Goal: Information Seeking & Learning: Compare options

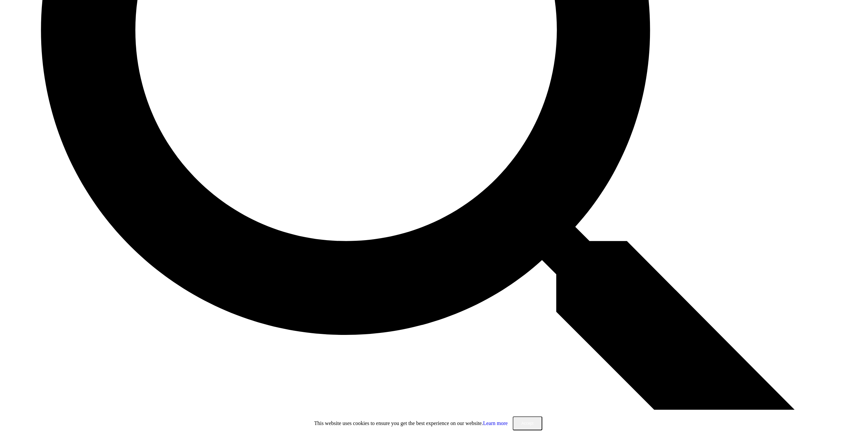
scroll to position [460, 0]
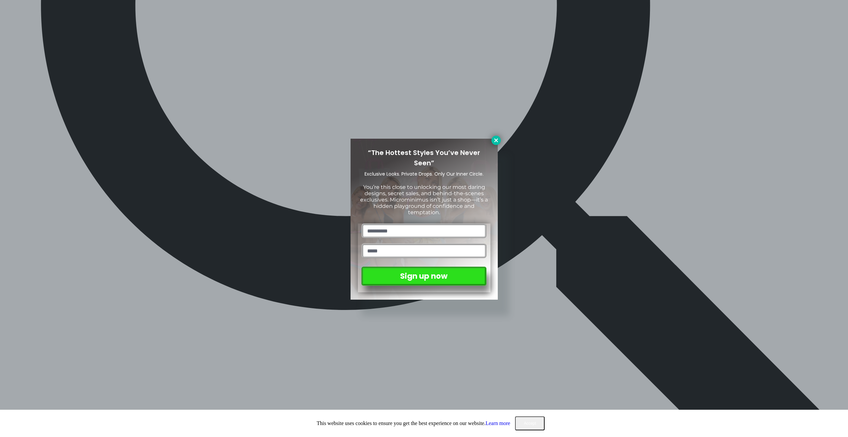
click at [496, 139] on icon at bounding box center [496, 140] width 4 height 4
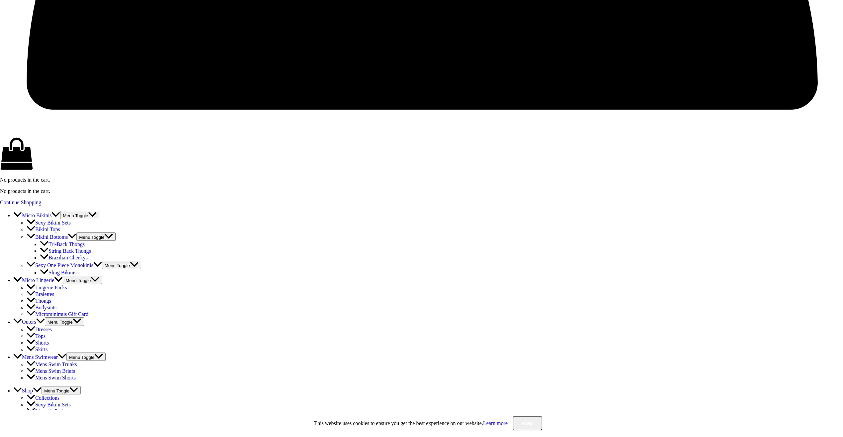
scroll to position [1756, 0]
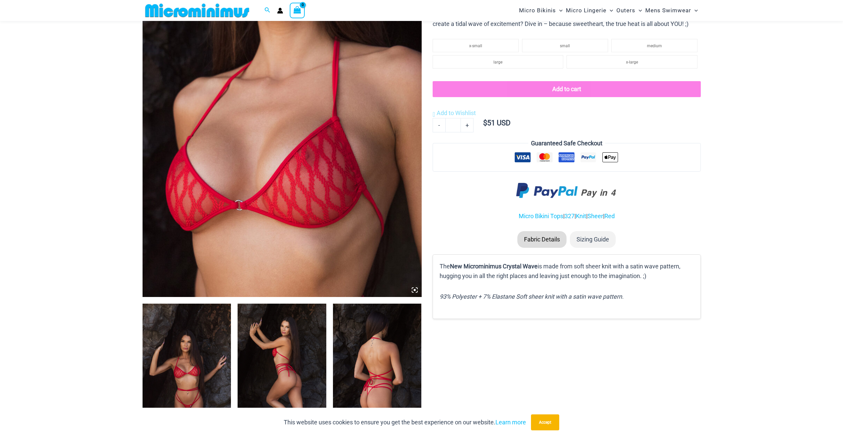
scroll to position [227, 0]
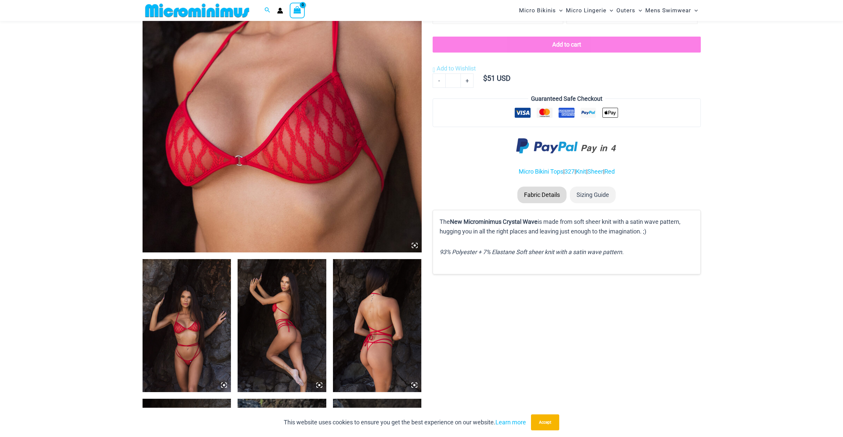
click at [187, 341] on img at bounding box center [187, 325] width 89 height 133
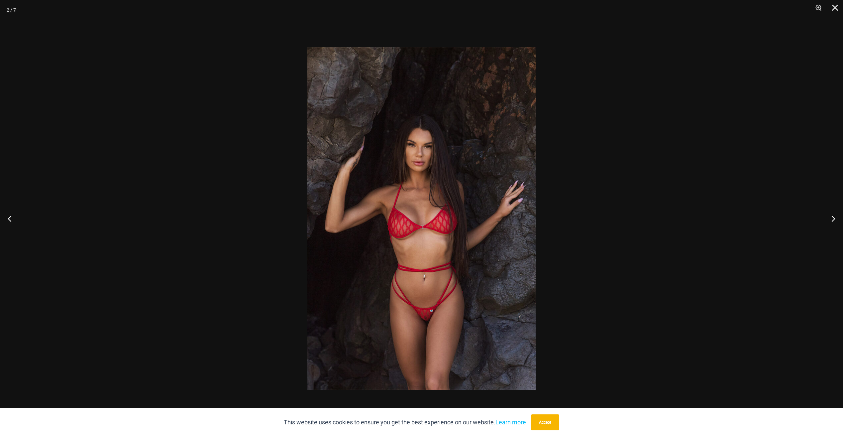
click at [422, 325] on img at bounding box center [421, 218] width 228 height 342
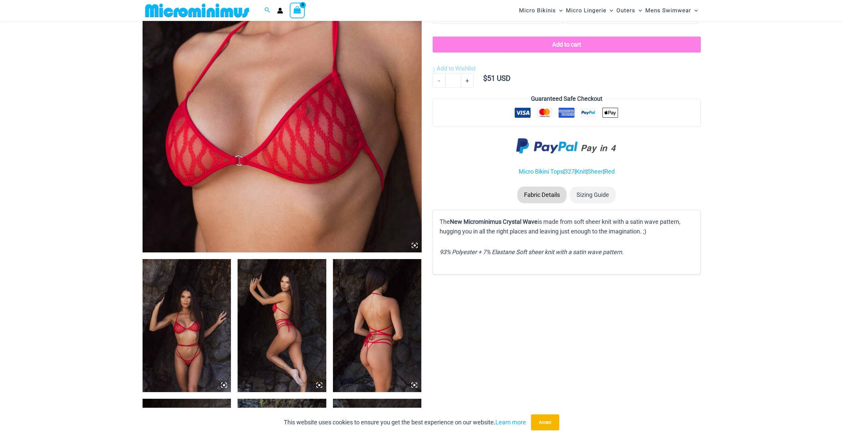
click at [181, 341] on img at bounding box center [187, 325] width 89 height 133
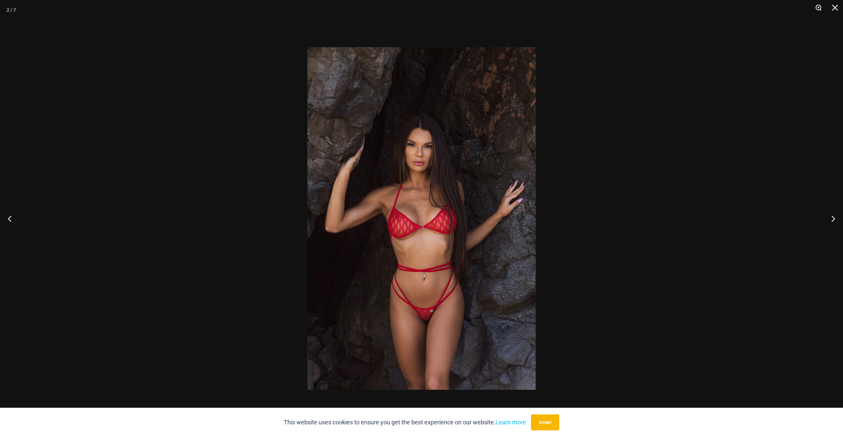
click at [819, 8] on button "Zoom" at bounding box center [816, 10] width 17 height 20
click at [819, 7] on button "Zoom" at bounding box center [816, 10] width 17 height 20
click at [832, 217] on button "Next" at bounding box center [830, 218] width 25 height 33
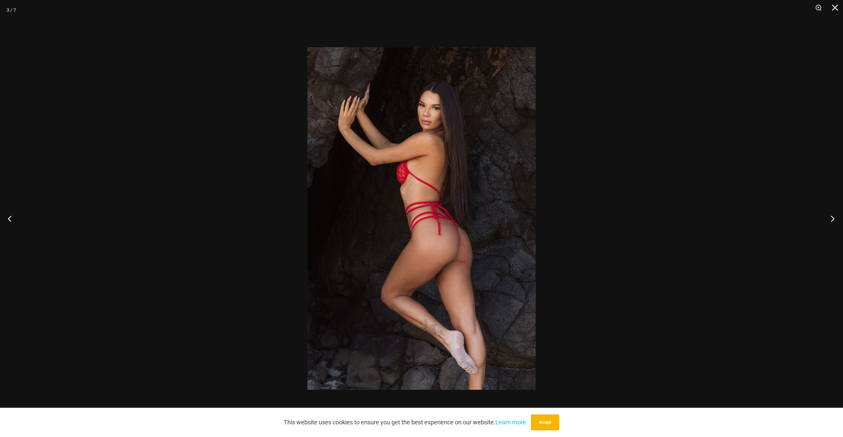
click at [832, 217] on button "Next" at bounding box center [830, 218] width 25 height 33
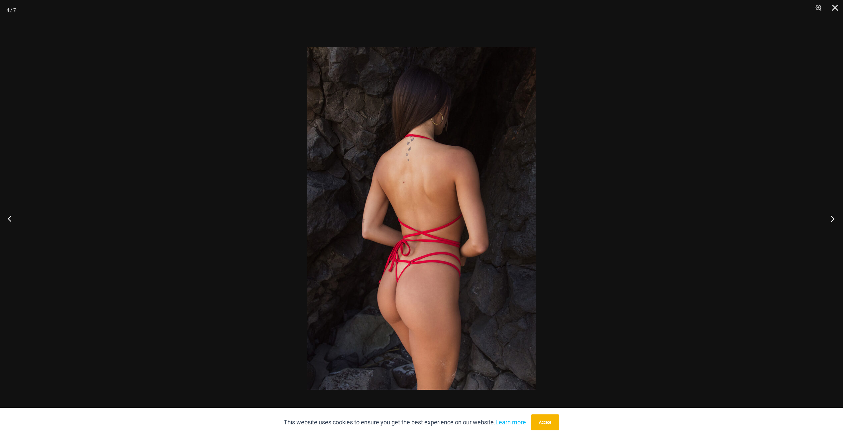
click at [832, 217] on button "Next" at bounding box center [830, 218] width 25 height 33
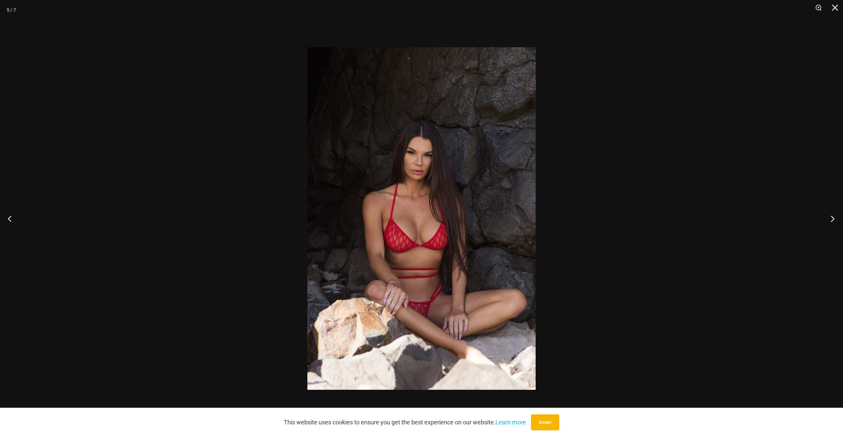
click at [832, 217] on button "Next" at bounding box center [830, 218] width 25 height 33
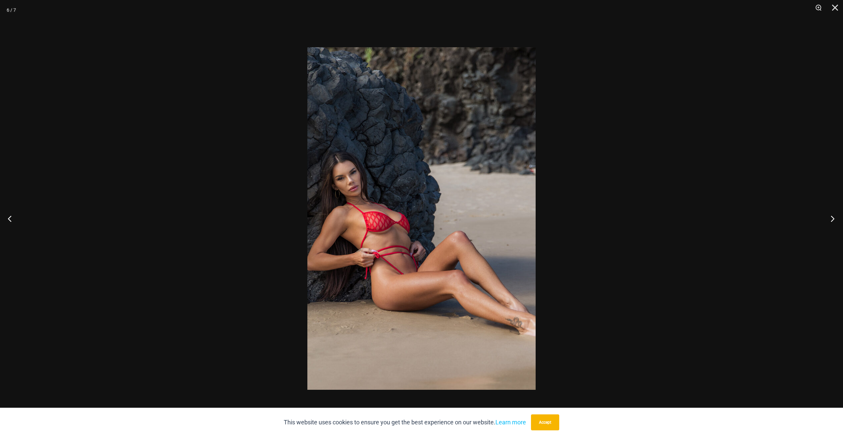
click at [831, 217] on button "Next" at bounding box center [830, 218] width 25 height 33
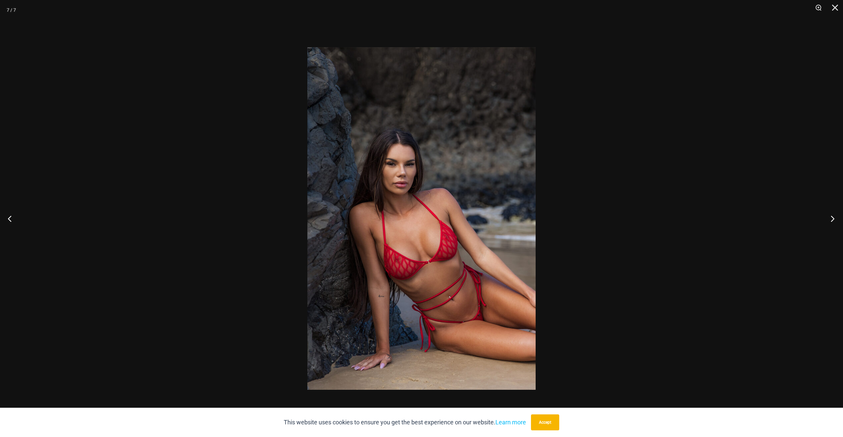
click at [831, 217] on button "Next" at bounding box center [830, 218] width 25 height 33
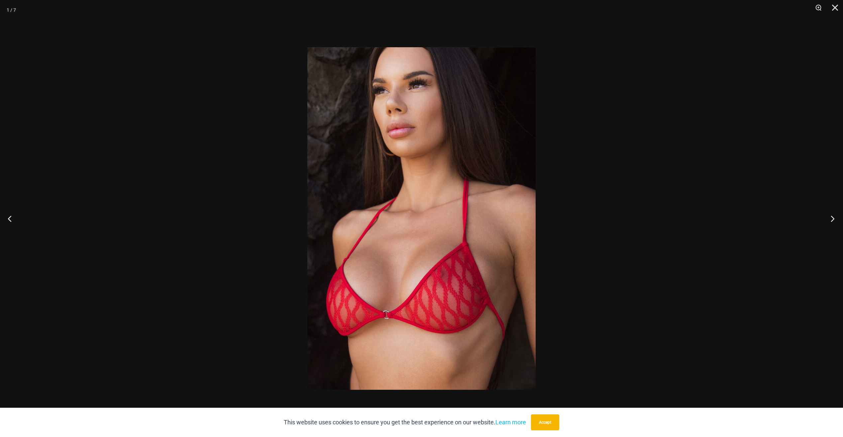
click at [830, 217] on button "Next" at bounding box center [830, 218] width 25 height 33
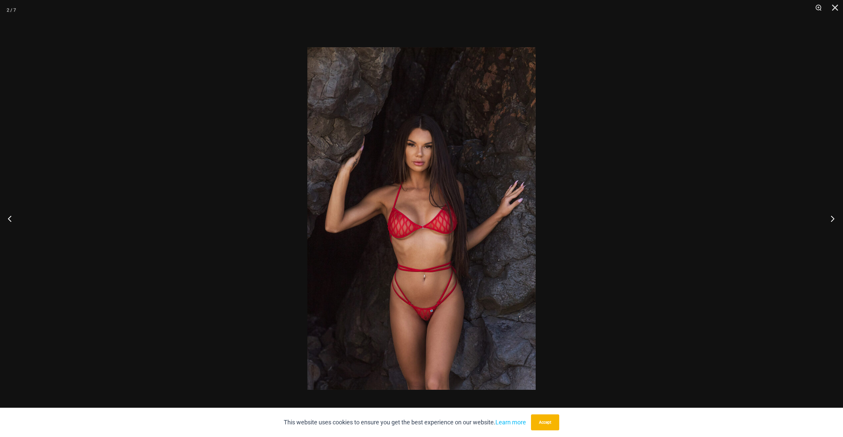
click at [830, 217] on button "Next" at bounding box center [830, 218] width 25 height 33
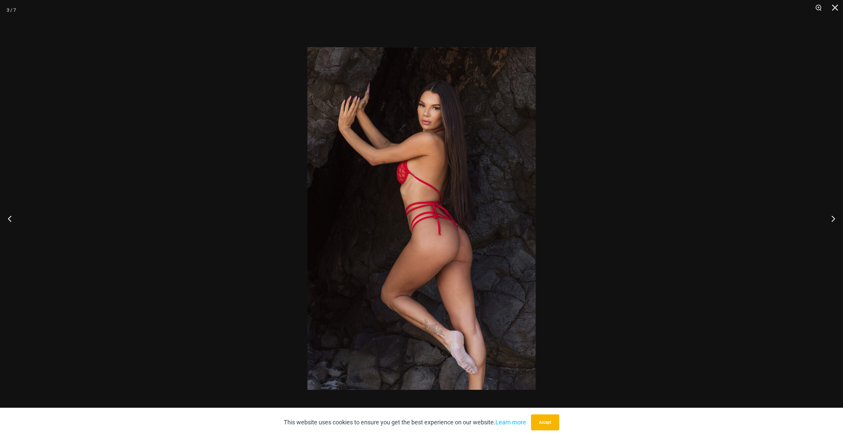
click at [705, 206] on div at bounding box center [421, 218] width 843 height 437
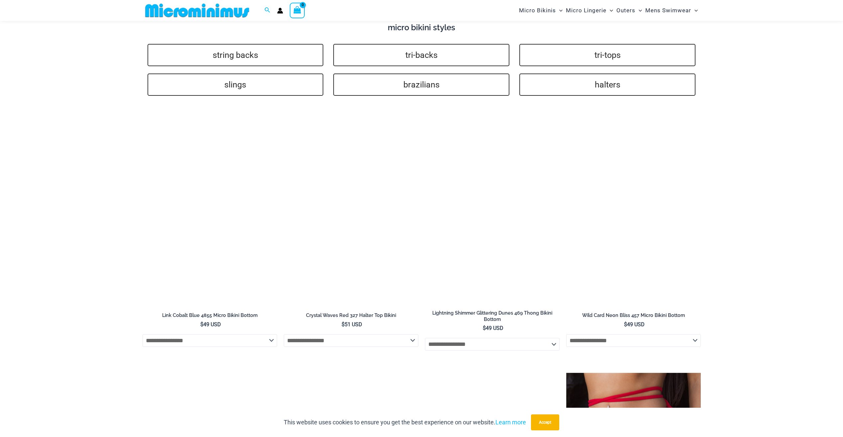
scroll to position [1793, 0]
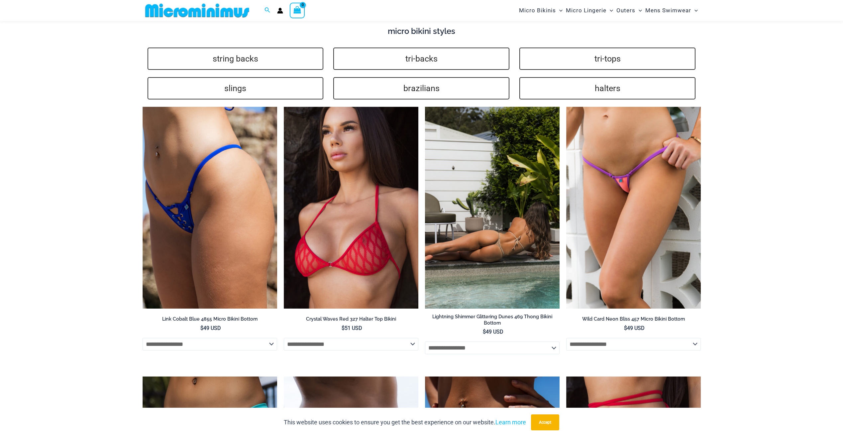
click at [513, 205] on img at bounding box center [492, 208] width 135 height 202
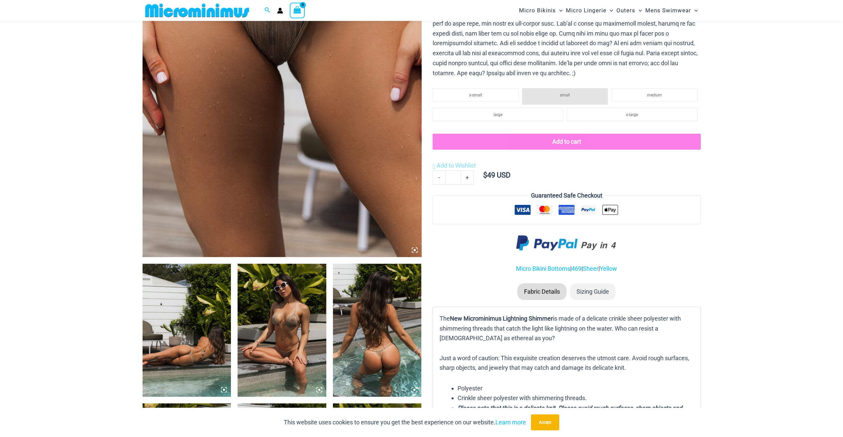
scroll to position [227, 0]
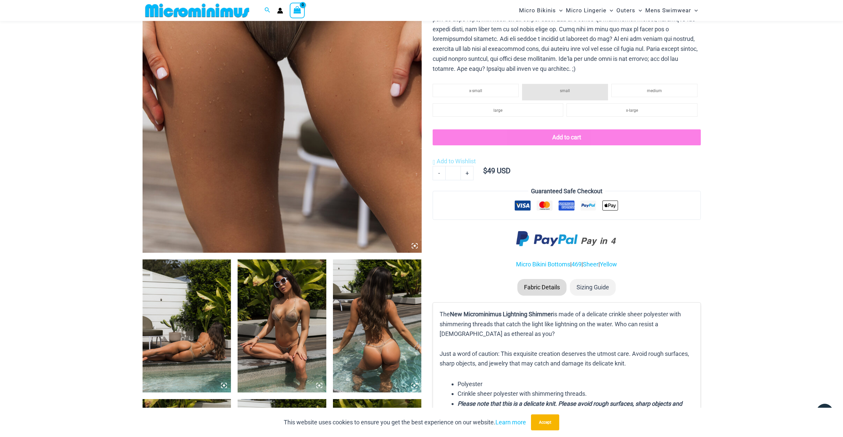
click at [276, 306] on img at bounding box center [282, 325] width 89 height 133
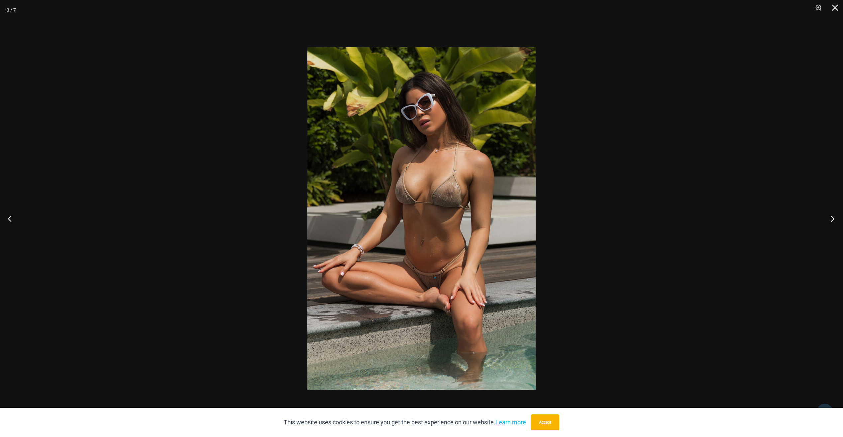
click at [831, 219] on button "Next" at bounding box center [830, 218] width 25 height 33
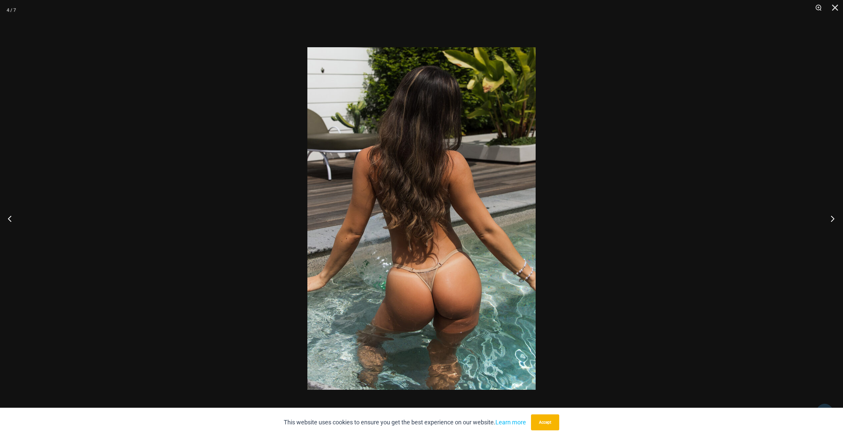
click at [831, 219] on button "Next" at bounding box center [830, 218] width 25 height 33
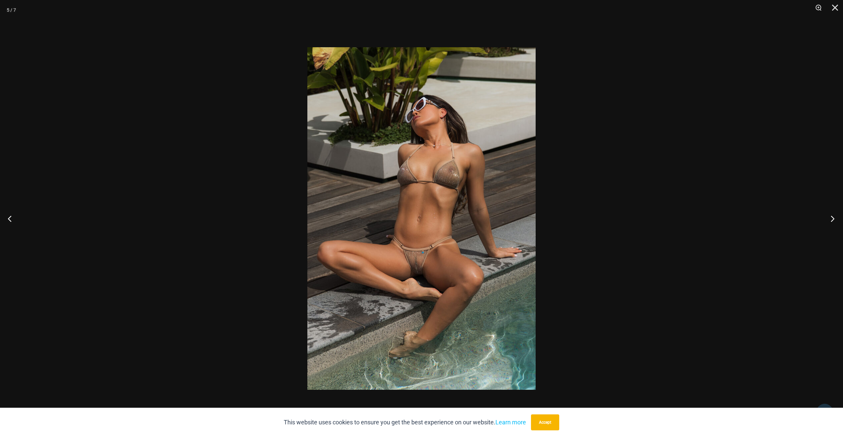
click at [831, 219] on button "Next" at bounding box center [830, 218] width 25 height 33
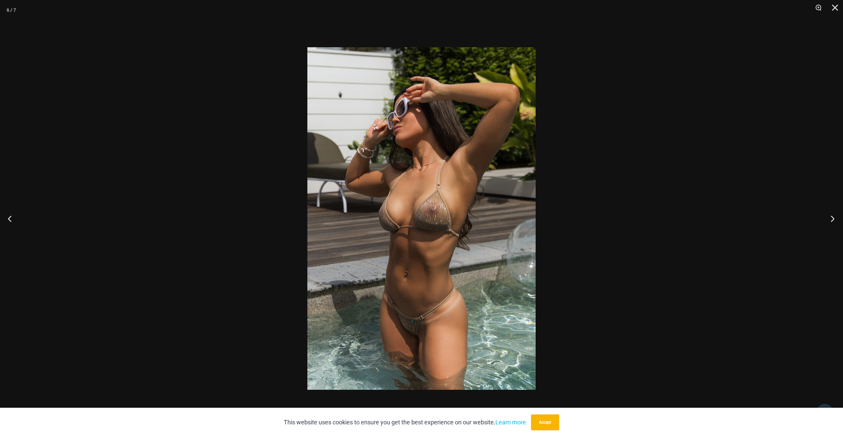
click at [831, 219] on button "Next" at bounding box center [830, 218] width 25 height 33
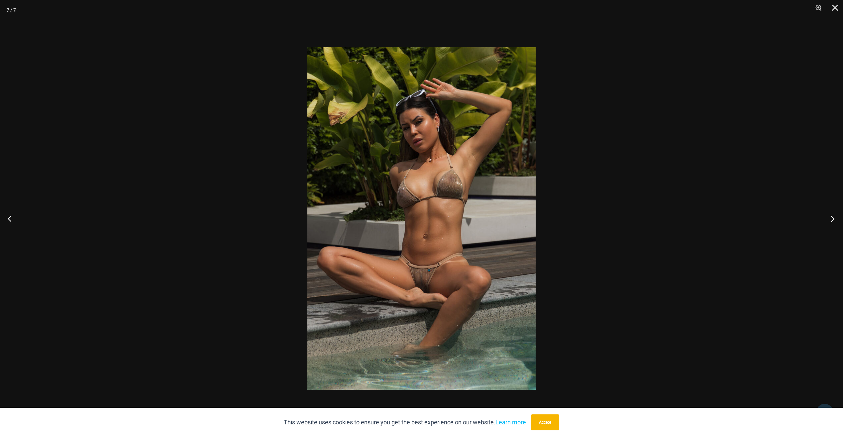
click at [831, 219] on button "Next" at bounding box center [830, 218] width 25 height 33
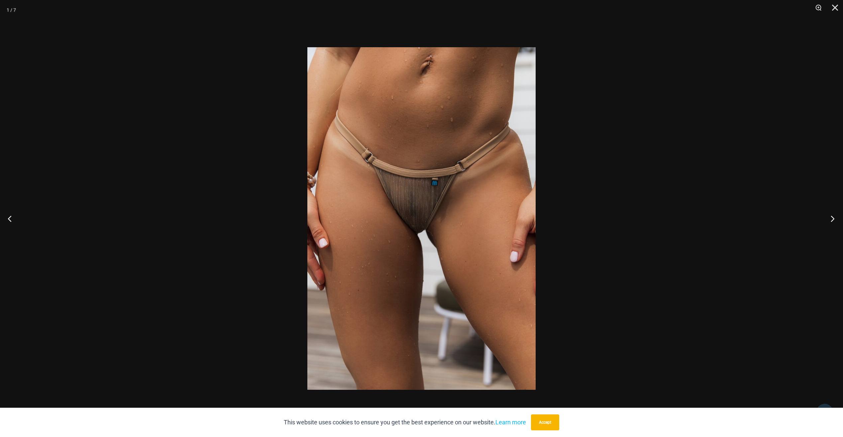
click at [831, 219] on button "Next" at bounding box center [830, 218] width 25 height 33
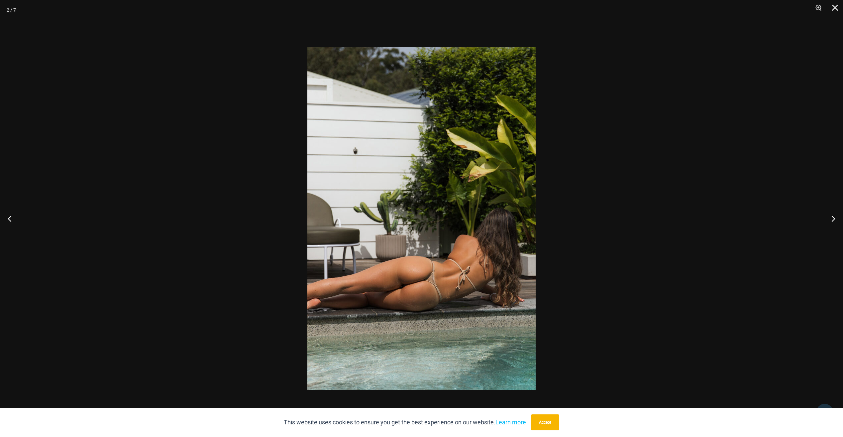
click at [687, 217] on div at bounding box center [421, 218] width 843 height 437
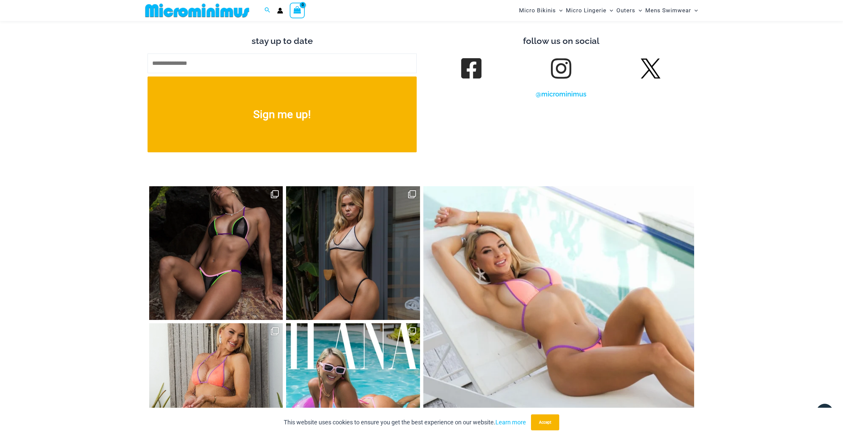
scroll to position [2923, 0]
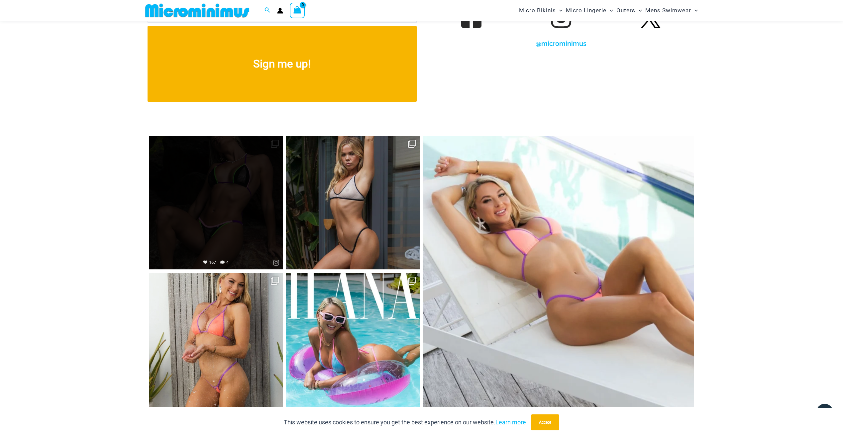
click at [202, 217] on link "Open" at bounding box center [216, 203] width 134 height 134
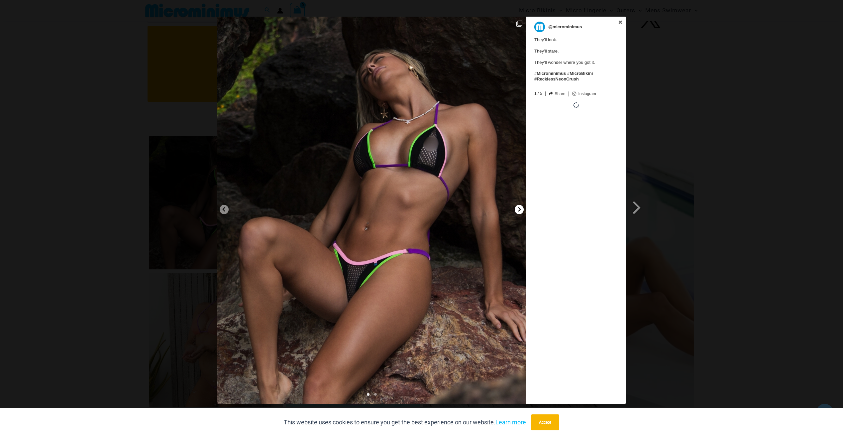
click at [519, 210] on icon at bounding box center [520, 209] width 3 height 4
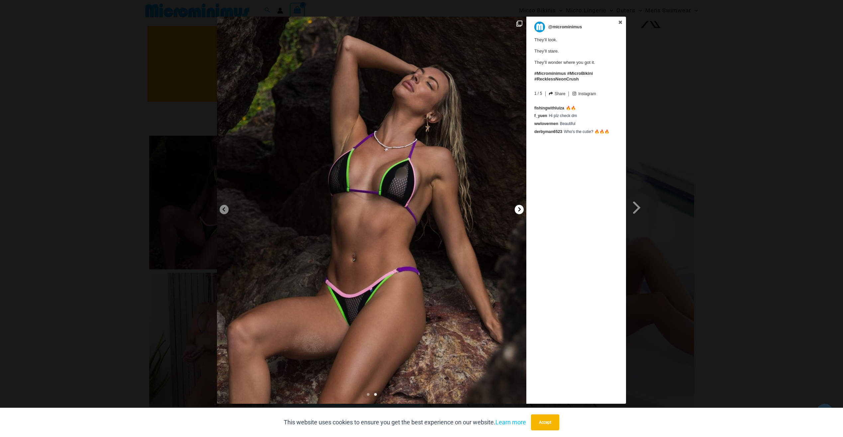
click at [519, 210] on icon at bounding box center [520, 209] width 3 height 4
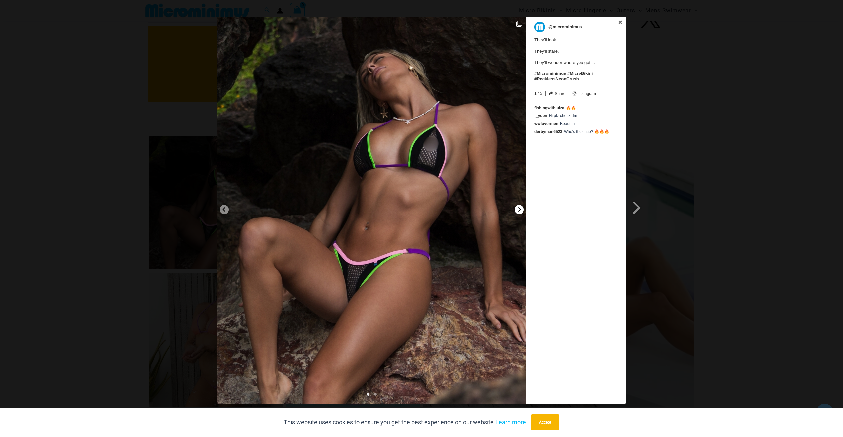
click at [519, 210] on icon at bounding box center [520, 209] width 3 height 4
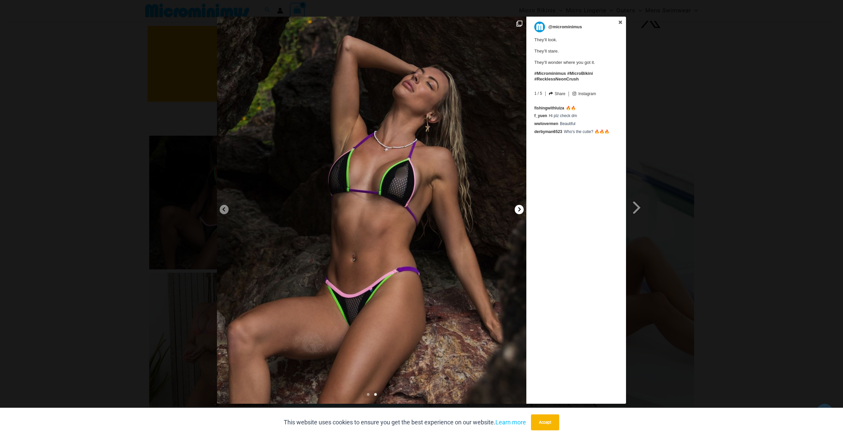
click at [519, 210] on icon at bounding box center [520, 209] width 3 height 4
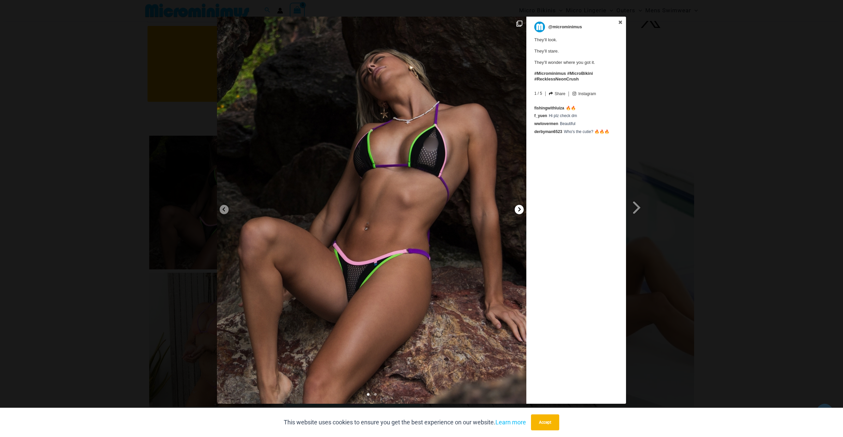
click at [519, 210] on icon at bounding box center [520, 209] width 3 height 4
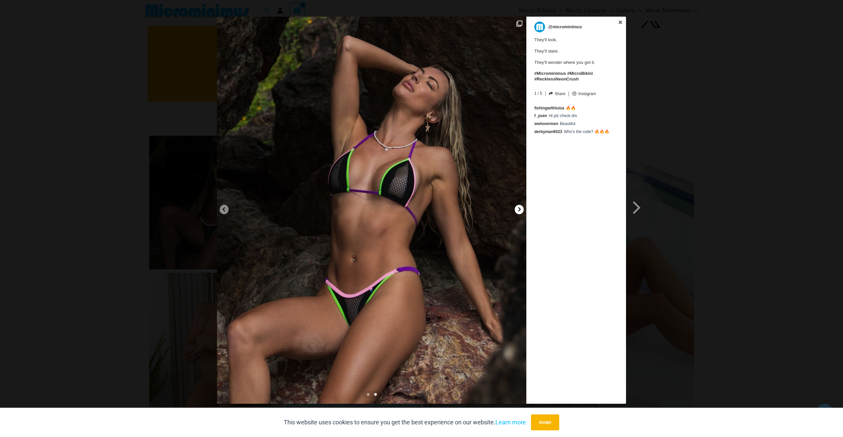
click at [519, 210] on icon at bounding box center [520, 209] width 3 height 4
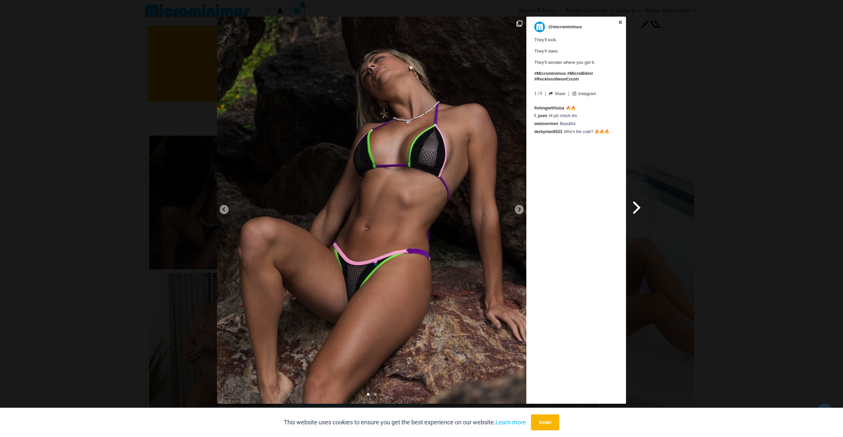
click at [637, 205] on span at bounding box center [637, 207] width 11 height 15
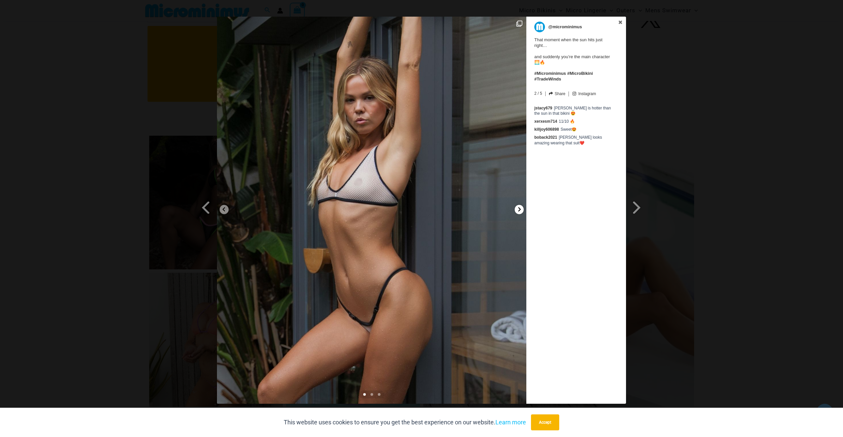
click at [520, 209] on icon at bounding box center [520, 209] width 3 height 4
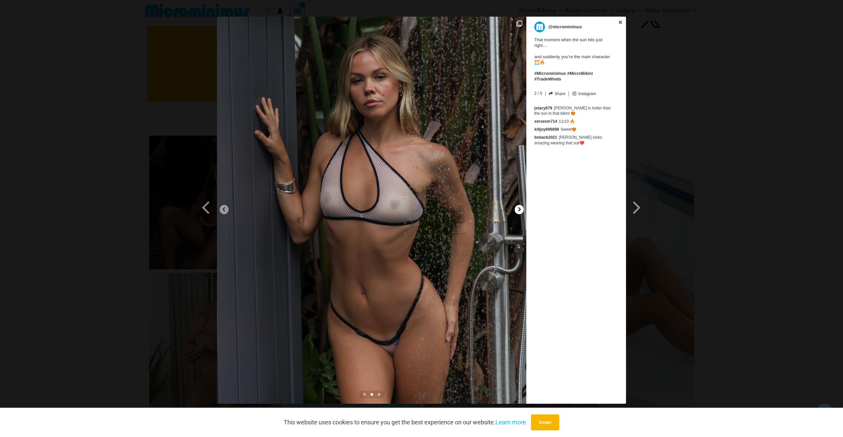
click at [519, 209] on icon at bounding box center [519, 209] width 5 height 5
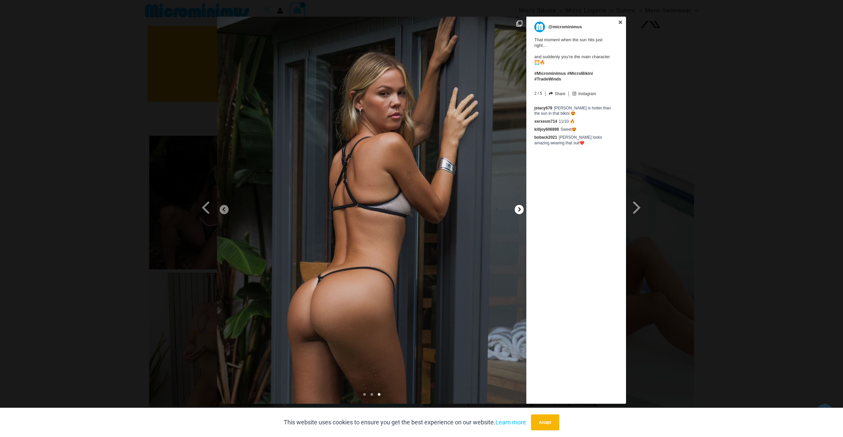
click at [519, 208] on icon at bounding box center [519, 209] width 5 height 5
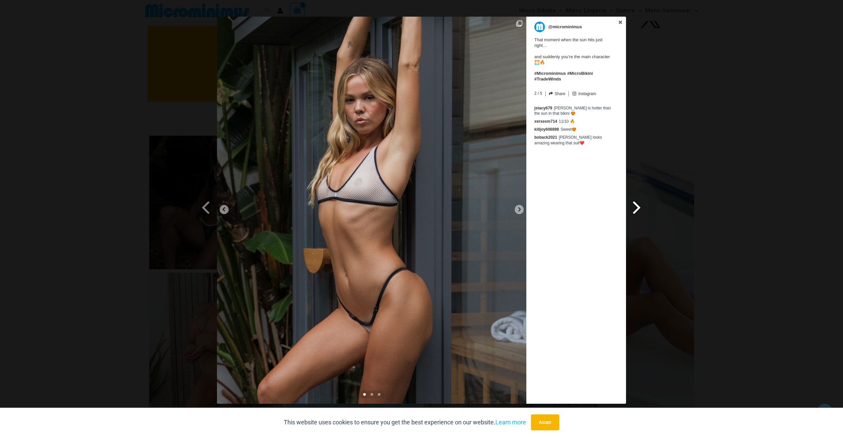
click at [636, 210] on span at bounding box center [637, 207] width 11 height 15
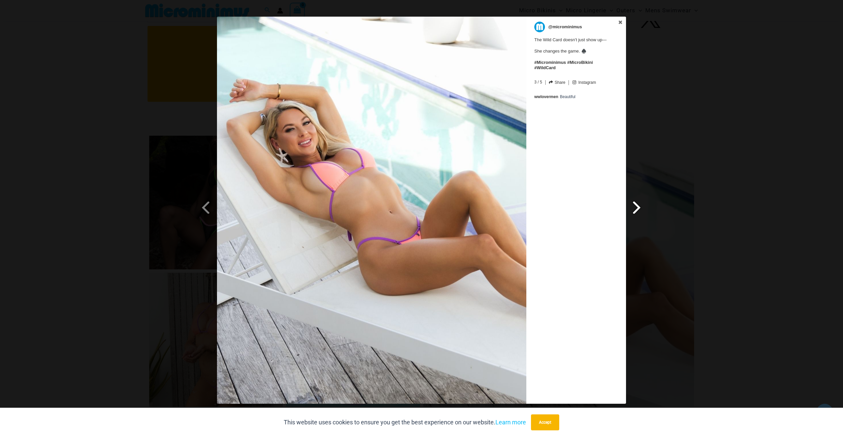
click at [637, 208] on span at bounding box center [637, 207] width 11 height 15
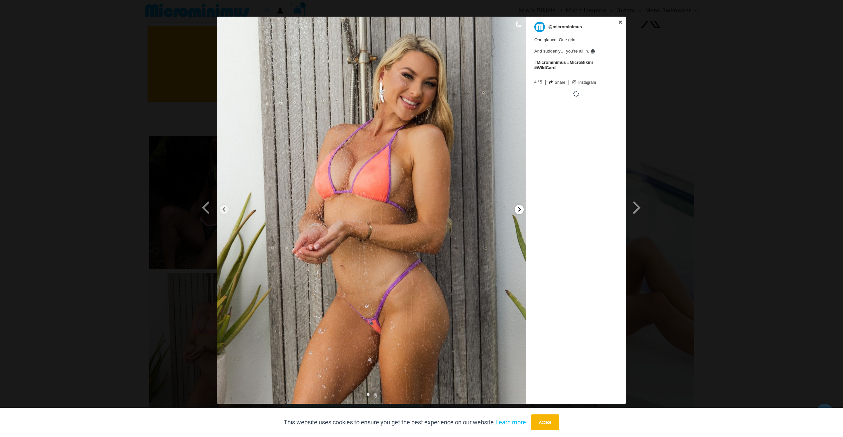
click at [521, 208] on icon at bounding box center [519, 209] width 5 height 5
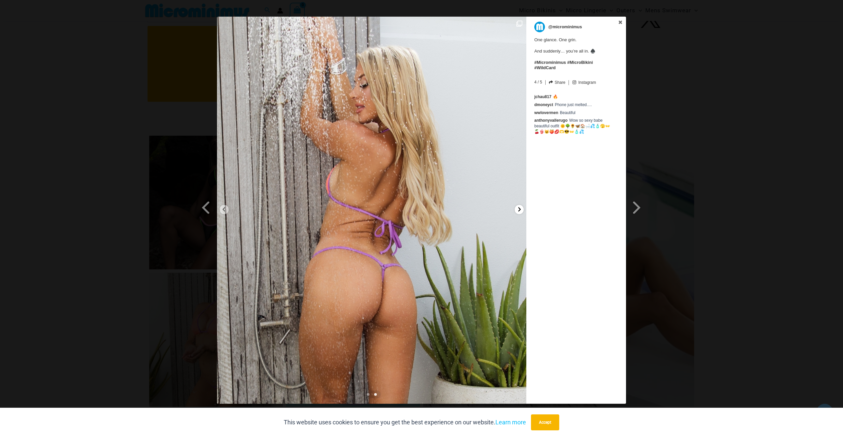
click at [518, 208] on icon at bounding box center [519, 209] width 5 height 5
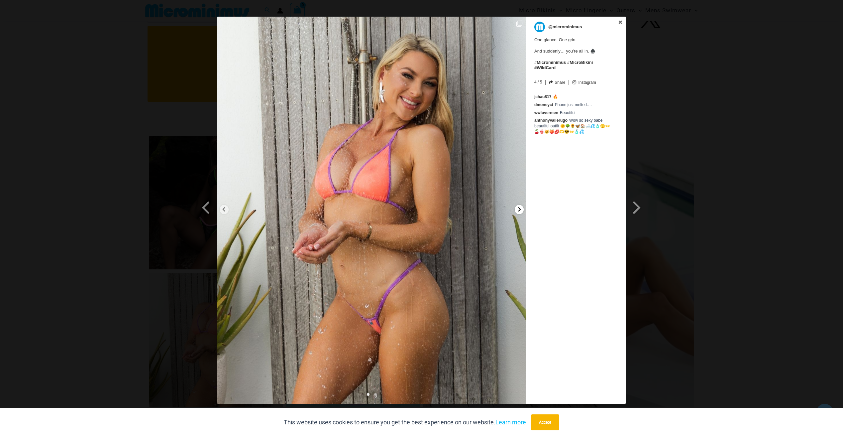
click at [518, 208] on icon at bounding box center [519, 209] width 5 height 5
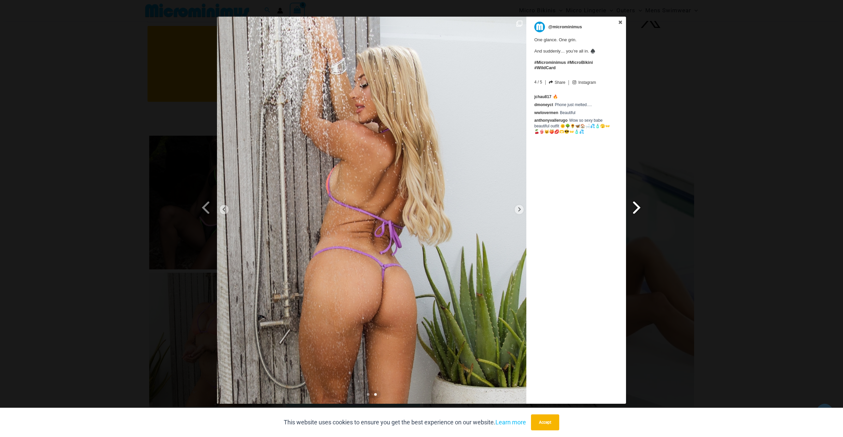
click at [638, 208] on span at bounding box center [637, 207] width 11 height 15
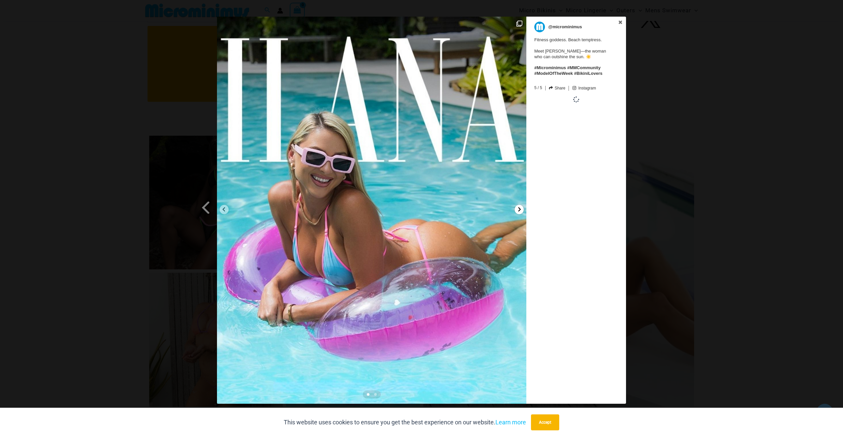
click at [520, 211] on icon at bounding box center [520, 209] width 3 height 4
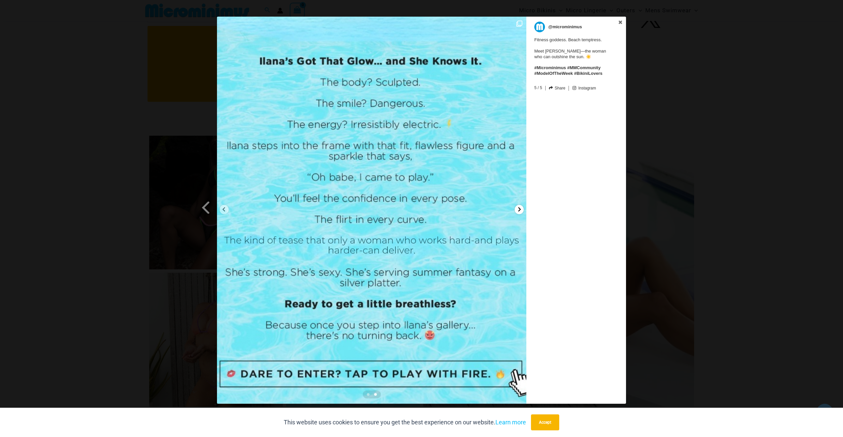
click at [520, 210] on icon at bounding box center [520, 209] width 3 height 4
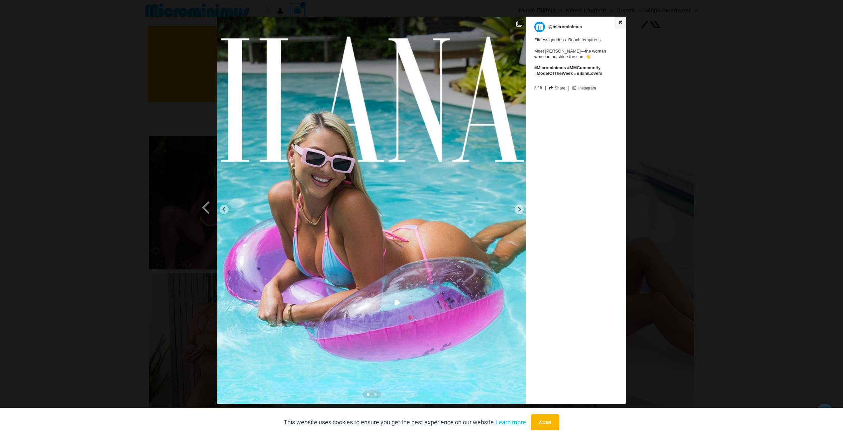
click at [619, 23] on icon at bounding box center [620, 22] width 5 height 5
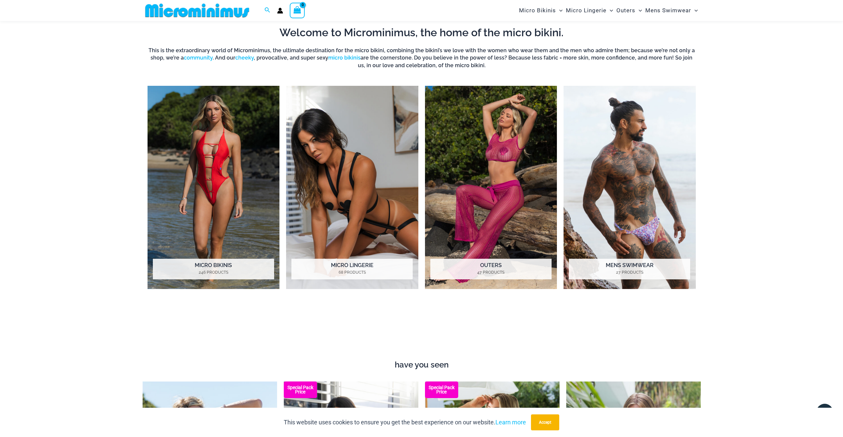
scroll to position [656, 0]
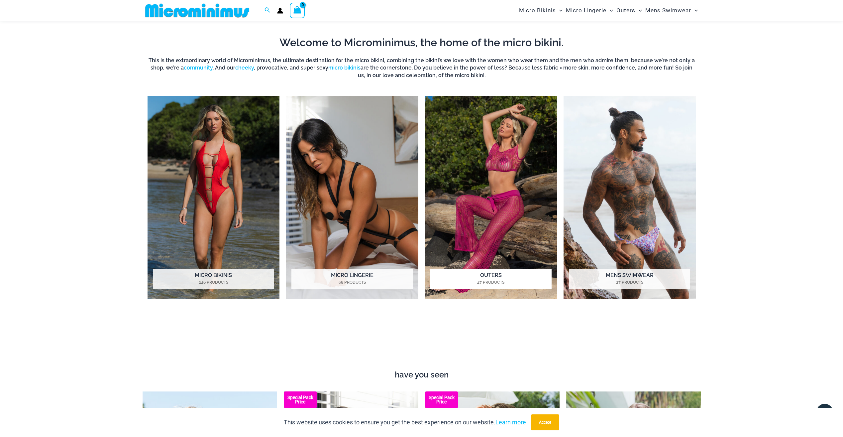
click at [514, 154] on img "Visit product category Outers" at bounding box center [491, 197] width 132 height 203
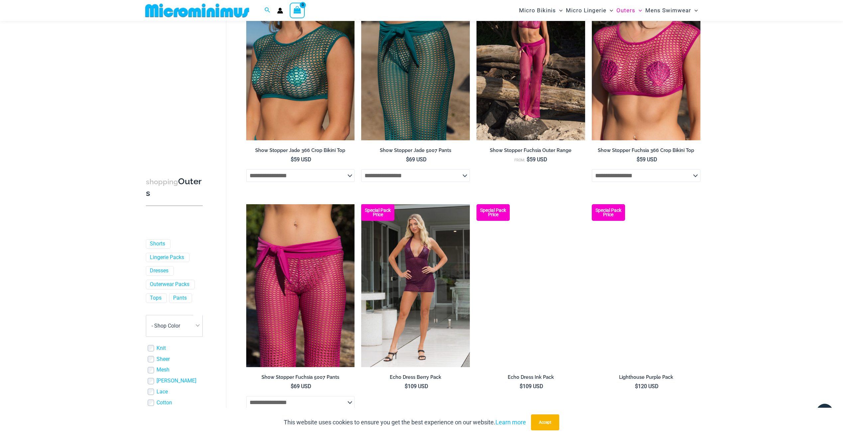
scroll to position [361, 0]
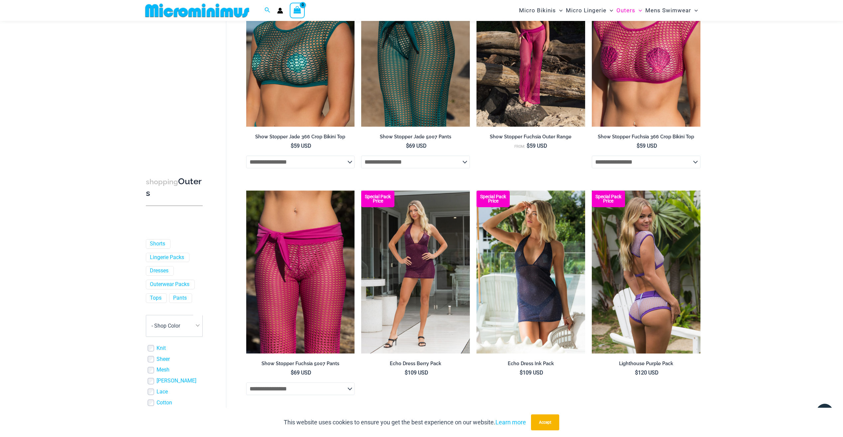
click at [672, 252] on img at bounding box center [646, 271] width 109 height 163
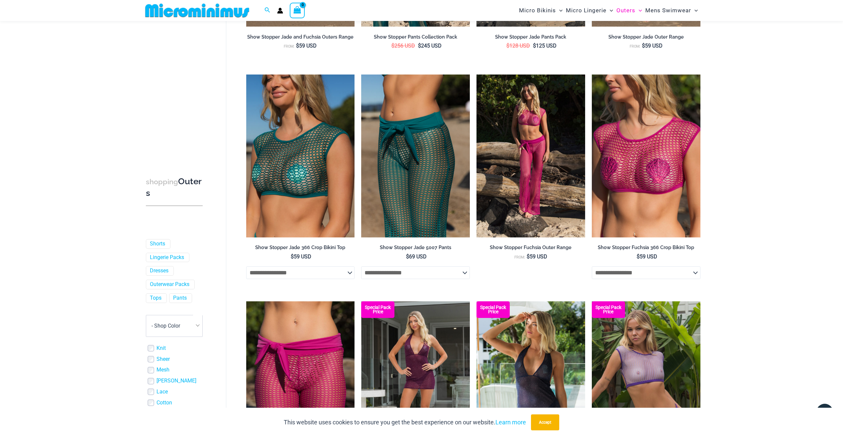
scroll to position [228, 0]
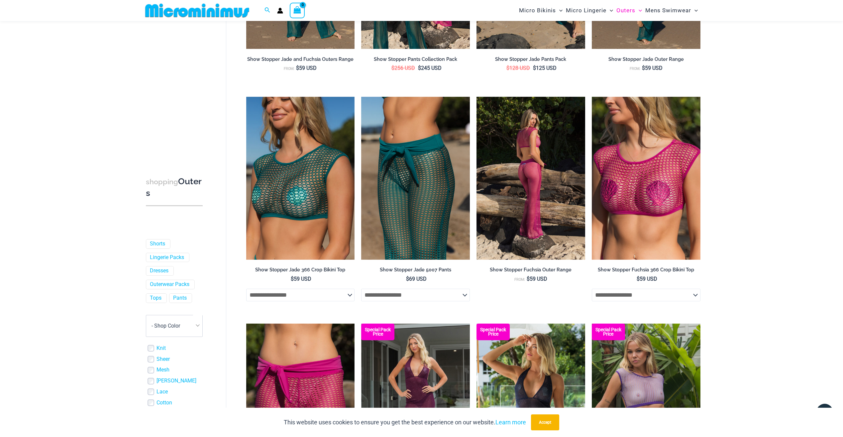
click at [523, 185] on img at bounding box center [531, 178] width 109 height 163
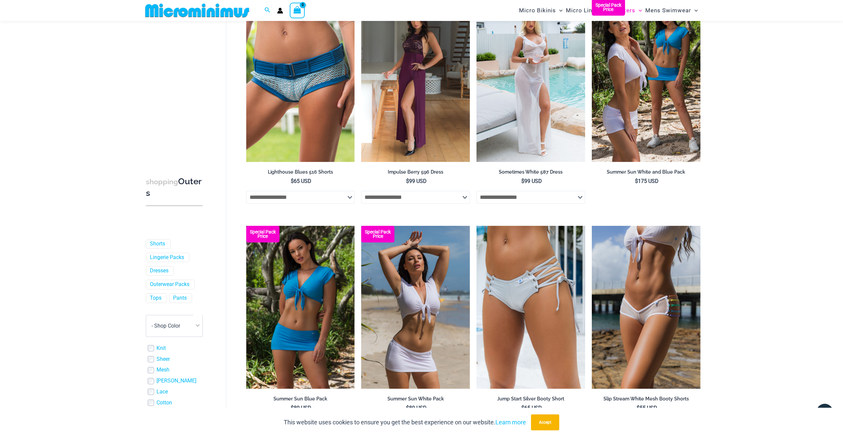
scroll to position [1025, 0]
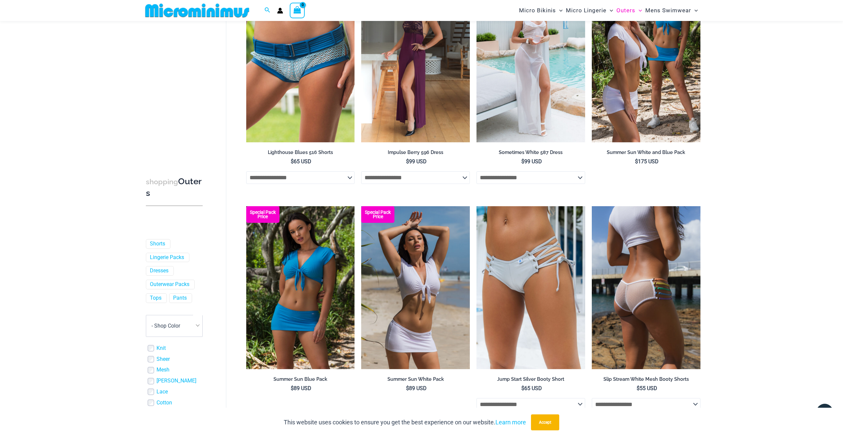
click at [653, 284] on img at bounding box center [646, 287] width 109 height 163
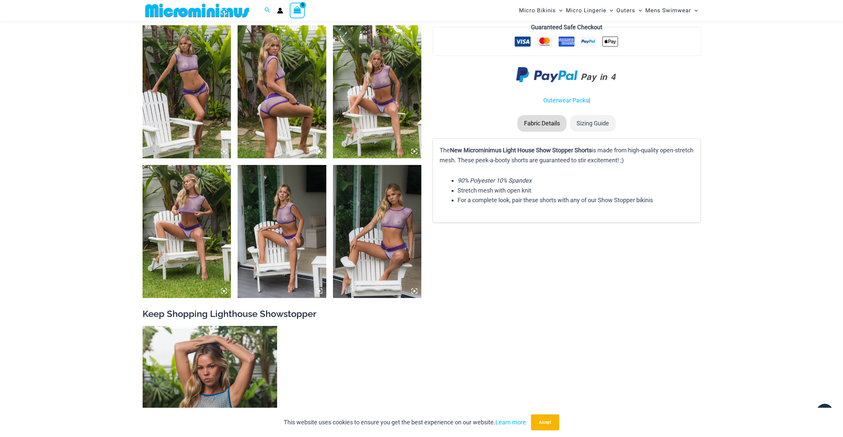
scroll to position [726, 0]
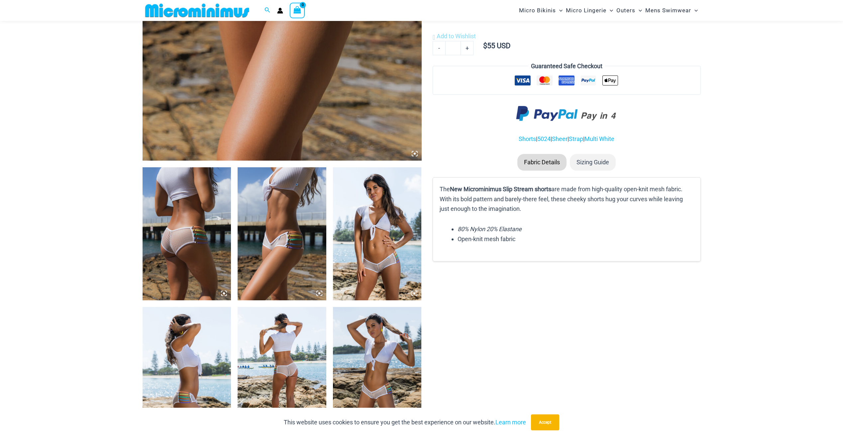
scroll to position [360, 0]
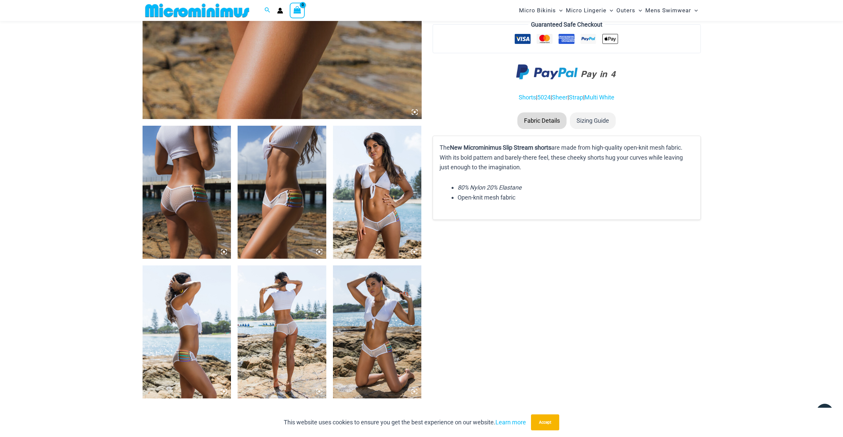
click at [390, 309] on img at bounding box center [377, 331] width 89 height 133
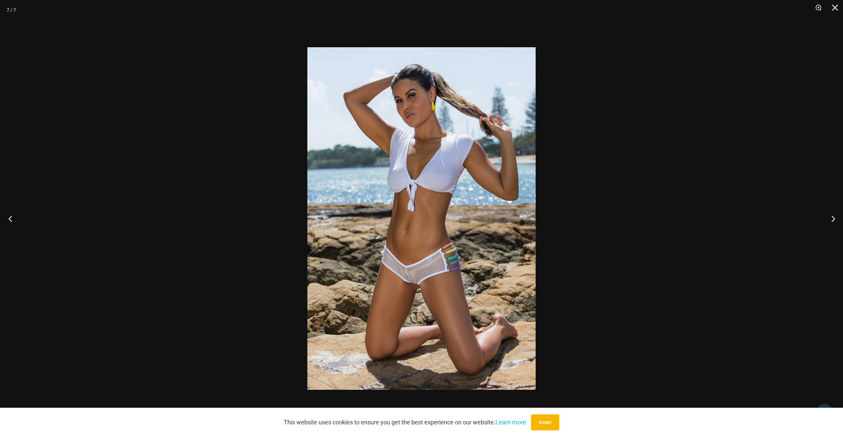
click at [9, 218] on button "Previous" at bounding box center [12, 218] width 25 height 33
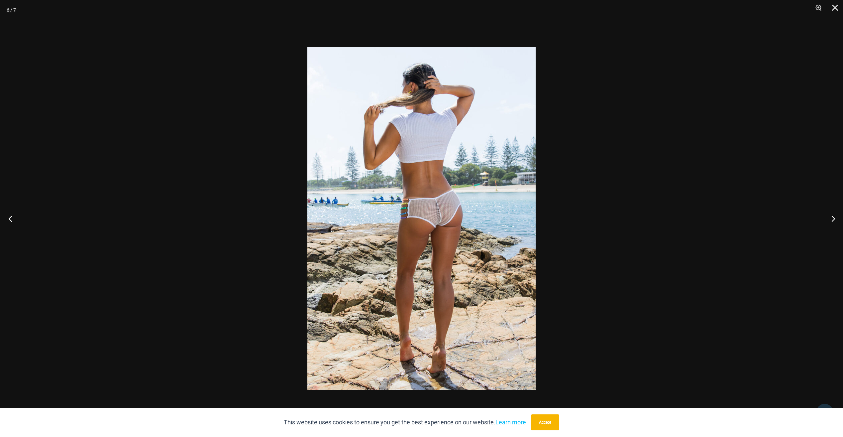
click at [9, 218] on button "Previous" at bounding box center [12, 218] width 25 height 33
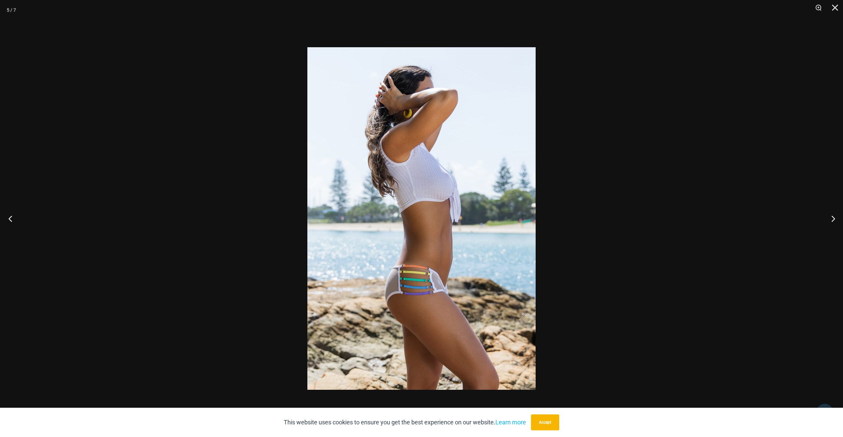
click at [9, 219] on button "Previous" at bounding box center [12, 218] width 25 height 33
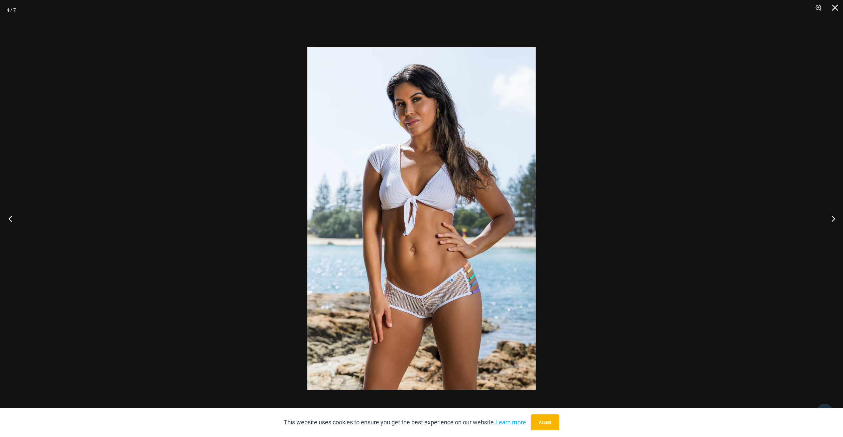
click at [9, 219] on button "Previous" at bounding box center [12, 218] width 25 height 33
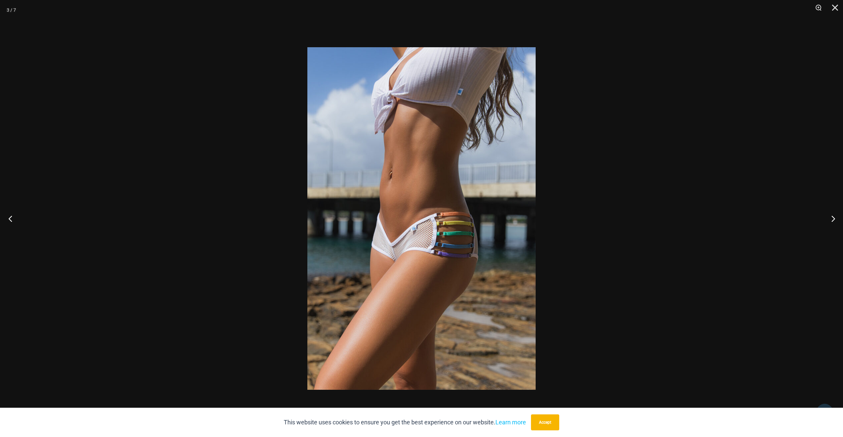
click at [9, 219] on button "Previous" at bounding box center [12, 218] width 25 height 33
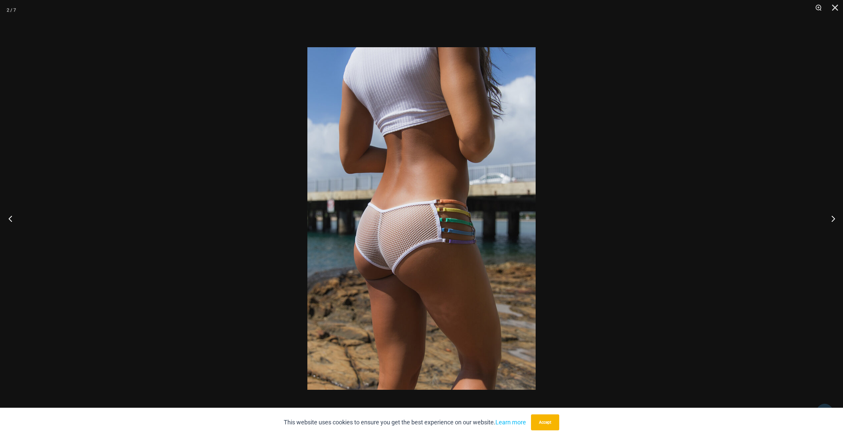
click at [9, 219] on button "Previous" at bounding box center [12, 218] width 25 height 33
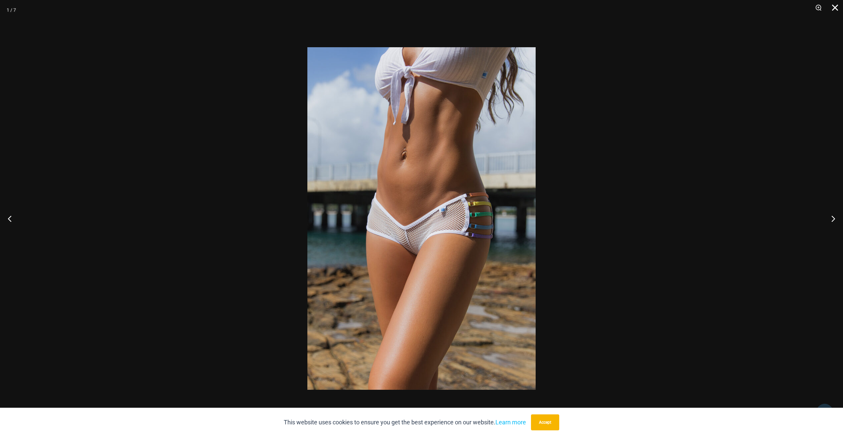
click at [835, 4] on button "Close" at bounding box center [833, 10] width 17 height 20
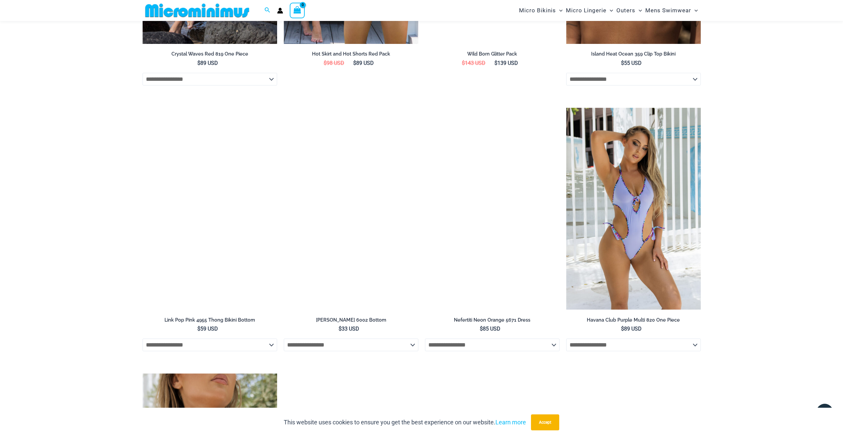
scroll to position [1424, 0]
